Goal: Complete application form

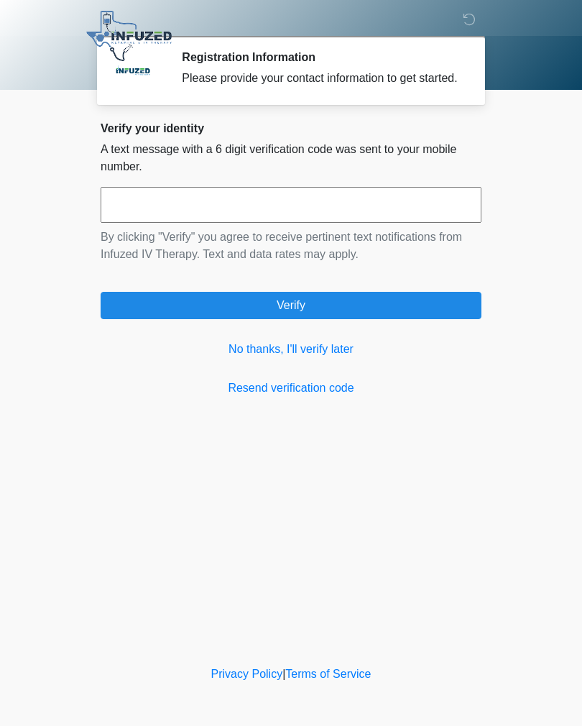
click at [290, 357] on link "No thanks, I'll verify later" at bounding box center [291, 349] width 381 height 17
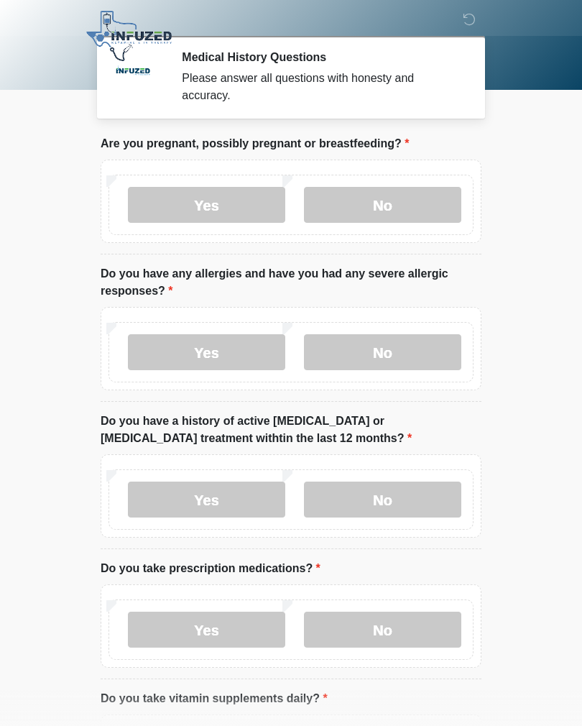
click at [434, 210] on label "No" at bounding box center [382, 205] width 157 height 36
click at [420, 354] on label "No" at bounding box center [382, 352] width 157 height 36
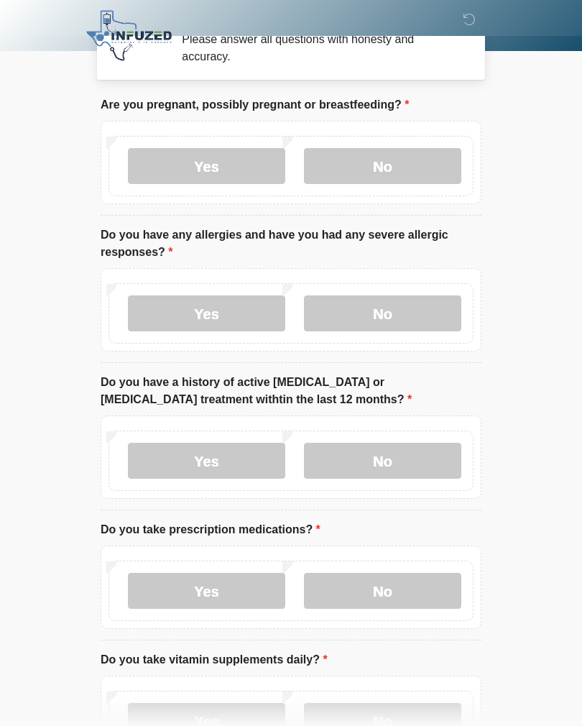
click at [415, 463] on label "No" at bounding box center [382, 462] width 157 height 36
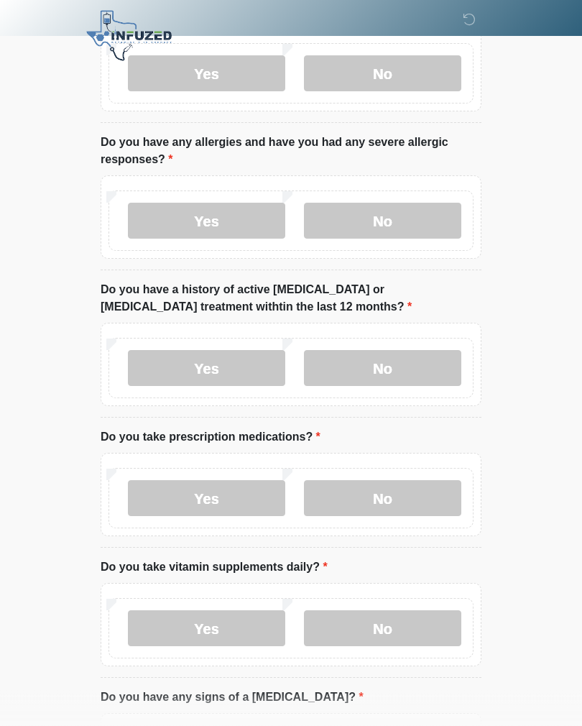
scroll to position [132, 0]
click at [416, 503] on label "No" at bounding box center [382, 498] width 157 height 36
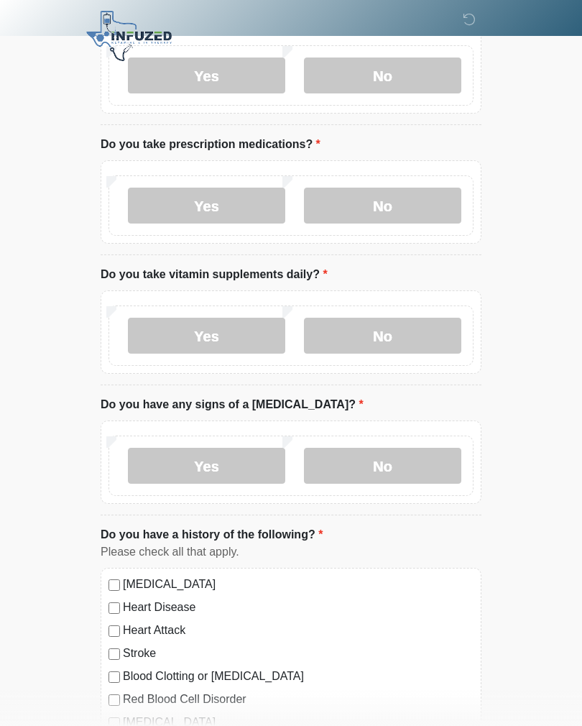
scroll to position [428, 0]
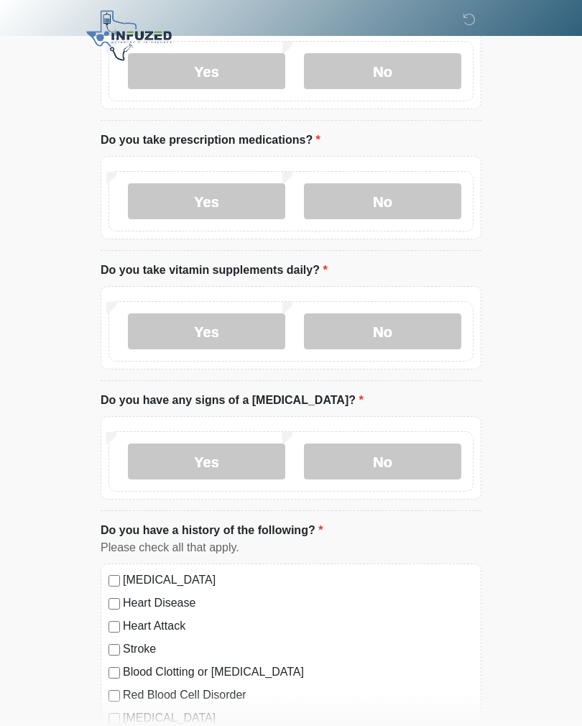
click at [424, 337] on label "No" at bounding box center [382, 332] width 157 height 36
click at [423, 467] on label "No" at bounding box center [382, 462] width 157 height 36
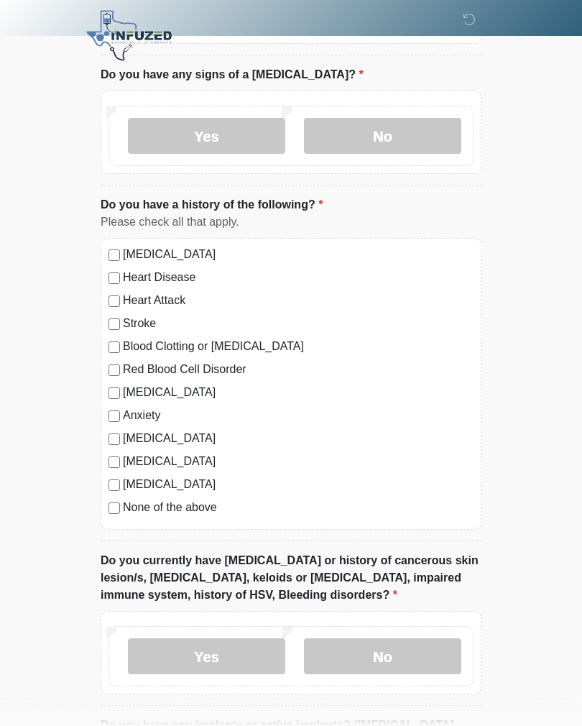
scroll to position [755, 0]
click at [209, 513] on label "None of the above" at bounding box center [298, 506] width 351 height 17
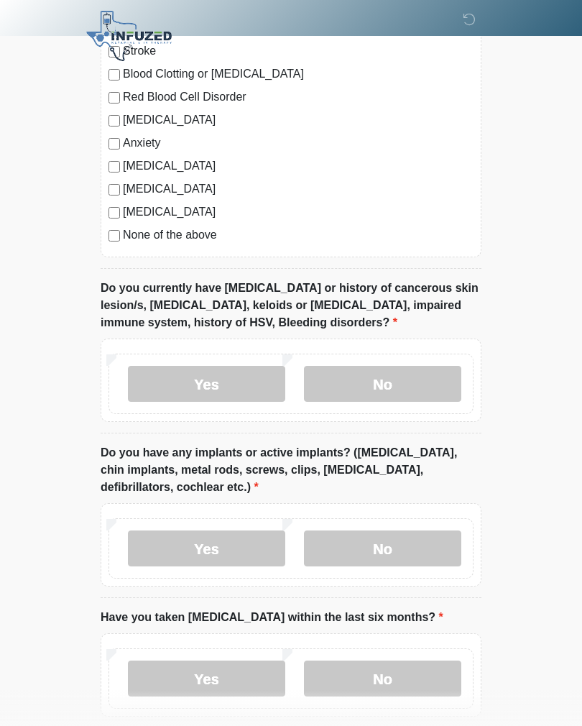
scroll to position [1039, 0]
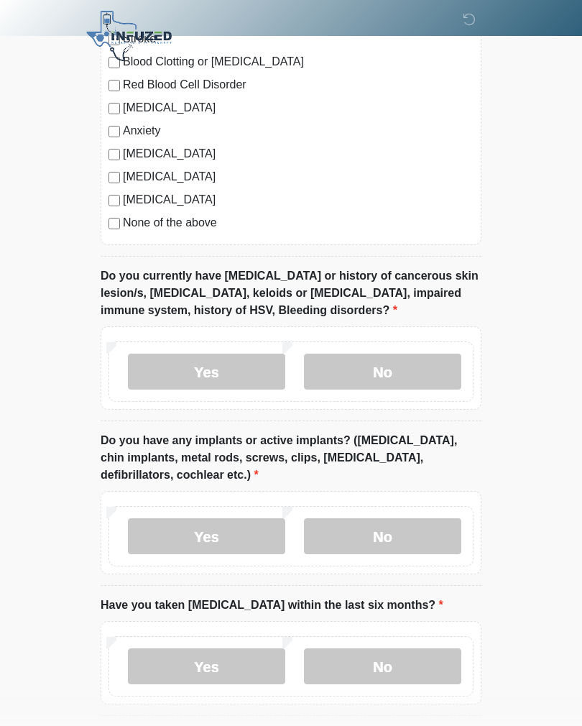
click at [413, 385] on label "No" at bounding box center [382, 372] width 157 height 36
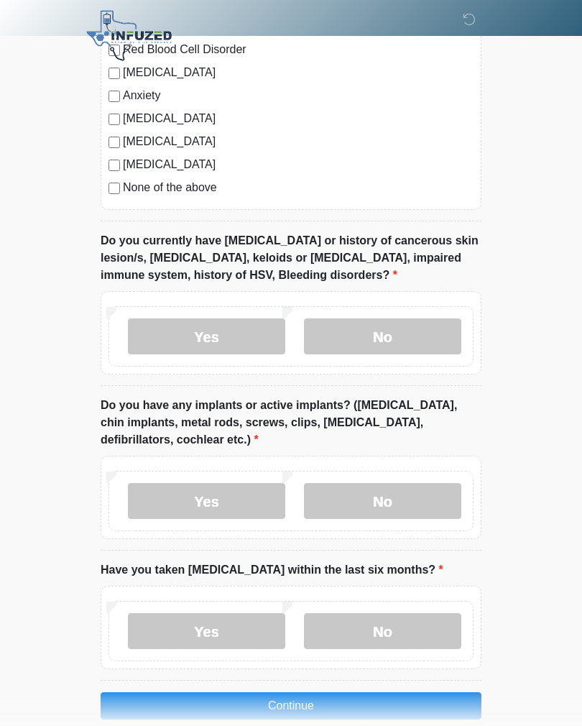
scroll to position [1120, 0]
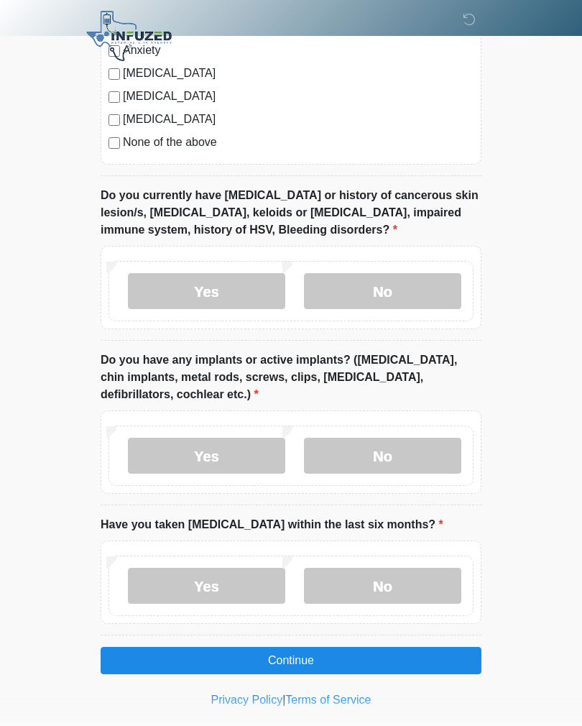
click at [425, 450] on label "No" at bounding box center [382, 456] width 157 height 36
click at [410, 585] on label "No" at bounding box center [382, 586] width 157 height 36
click at [376, 657] on button "Continue" at bounding box center [291, 660] width 381 height 27
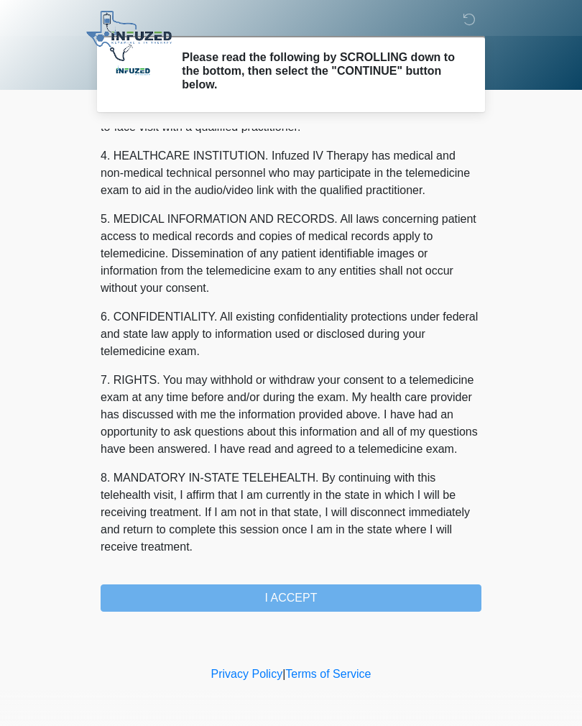
scroll to position [395, 0]
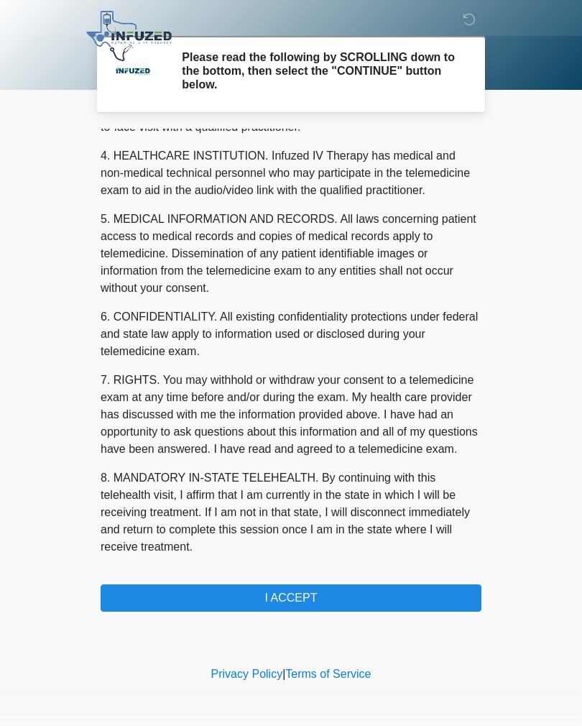
click at [366, 598] on button "I ACCEPT" at bounding box center [291, 598] width 381 height 27
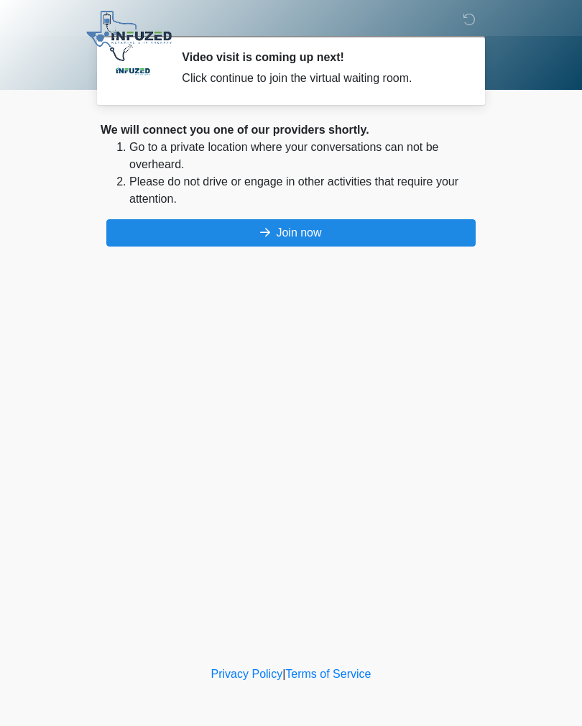
click at [396, 240] on button "Join now" at bounding box center [291, 232] width 370 height 27
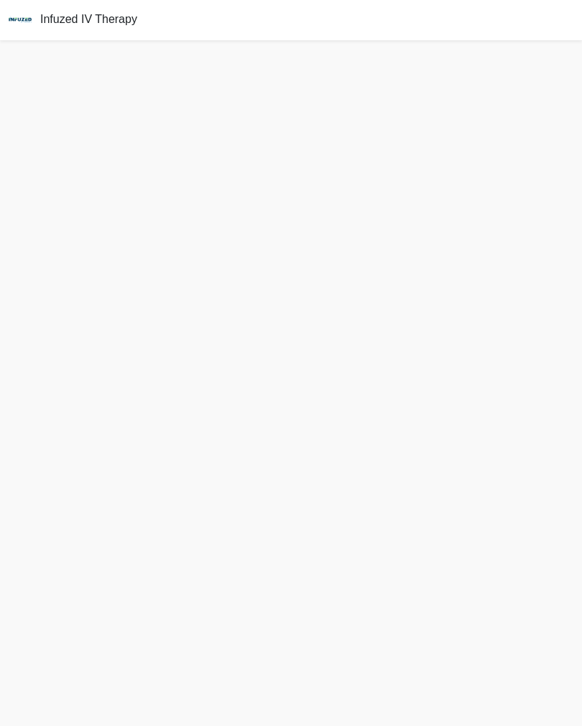
scroll to position [4, 0]
